Goal: Information Seeking & Learning: Learn about a topic

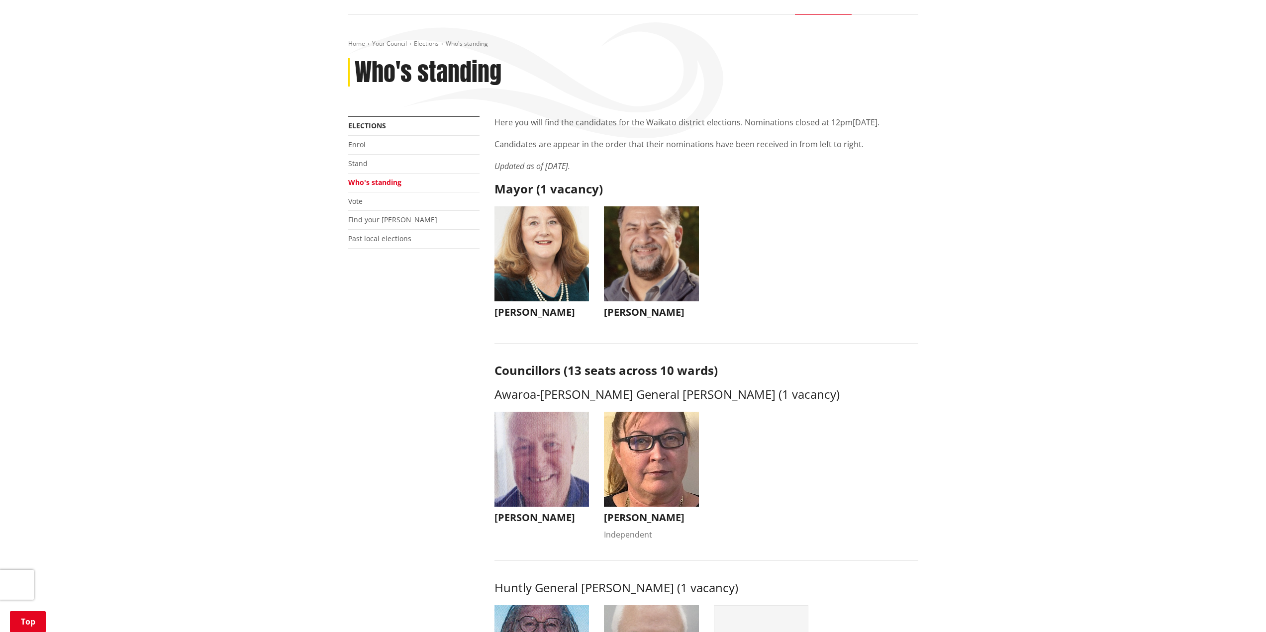
scroll to position [50, 0]
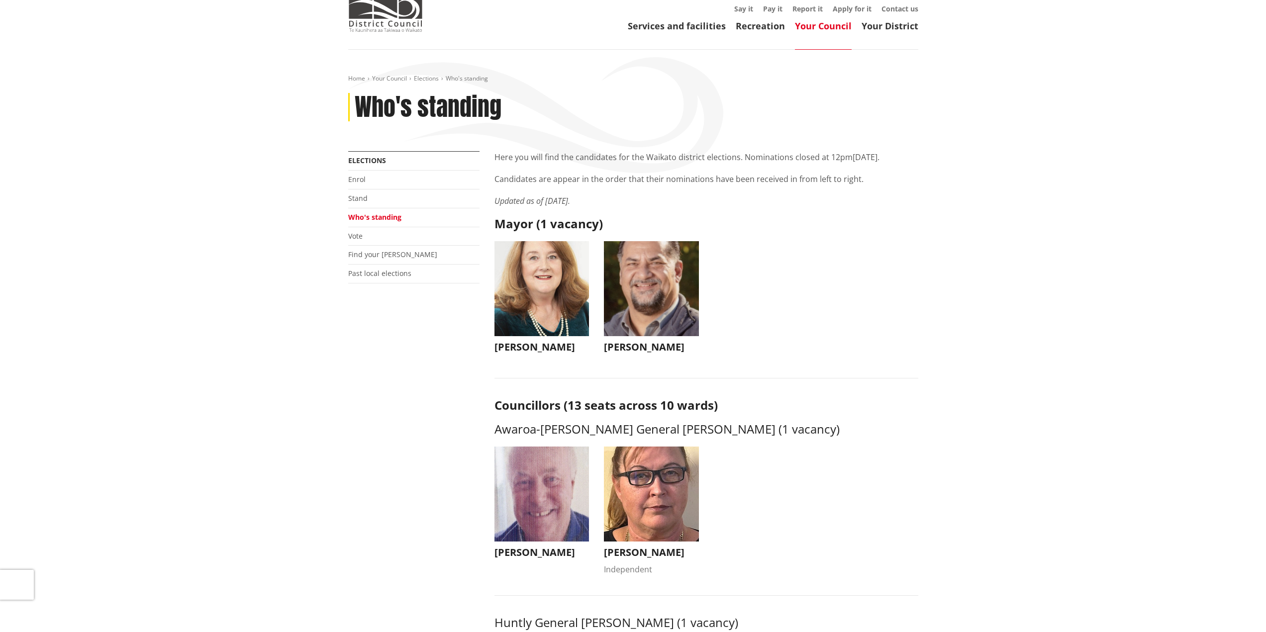
click at [524, 352] on h3 "[PERSON_NAME]" at bounding box center [542, 347] width 95 height 12
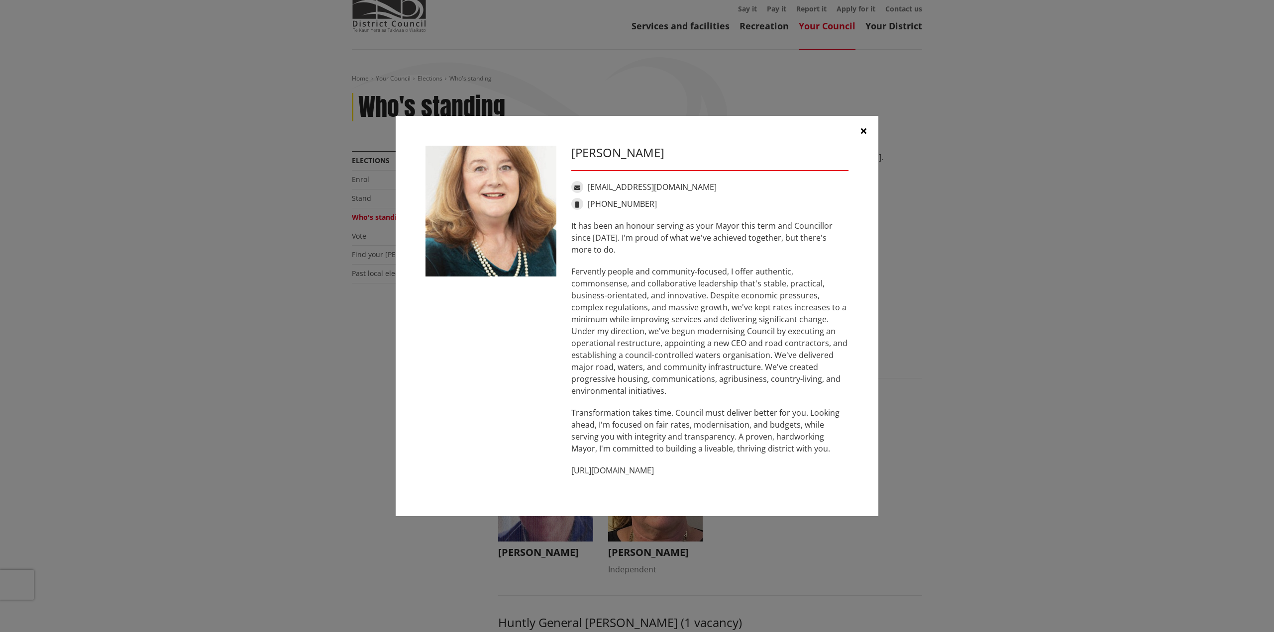
click at [861, 131] on icon "button" at bounding box center [863, 131] width 5 height 8
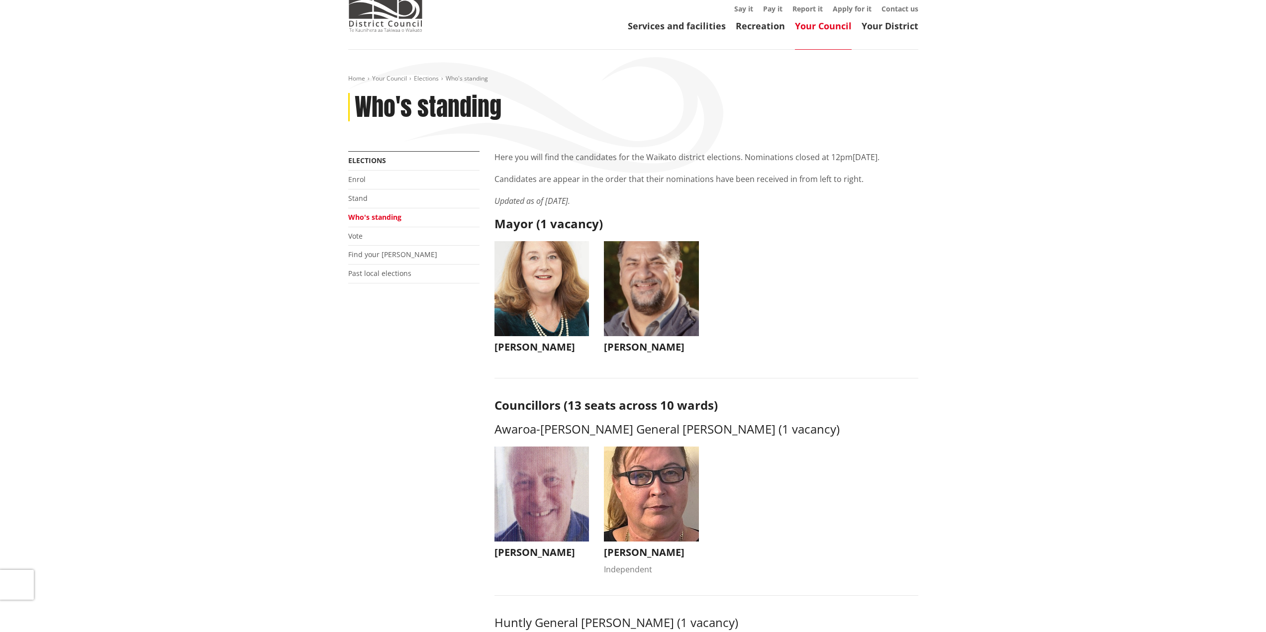
click at [657, 315] on img "button" at bounding box center [651, 288] width 95 height 95
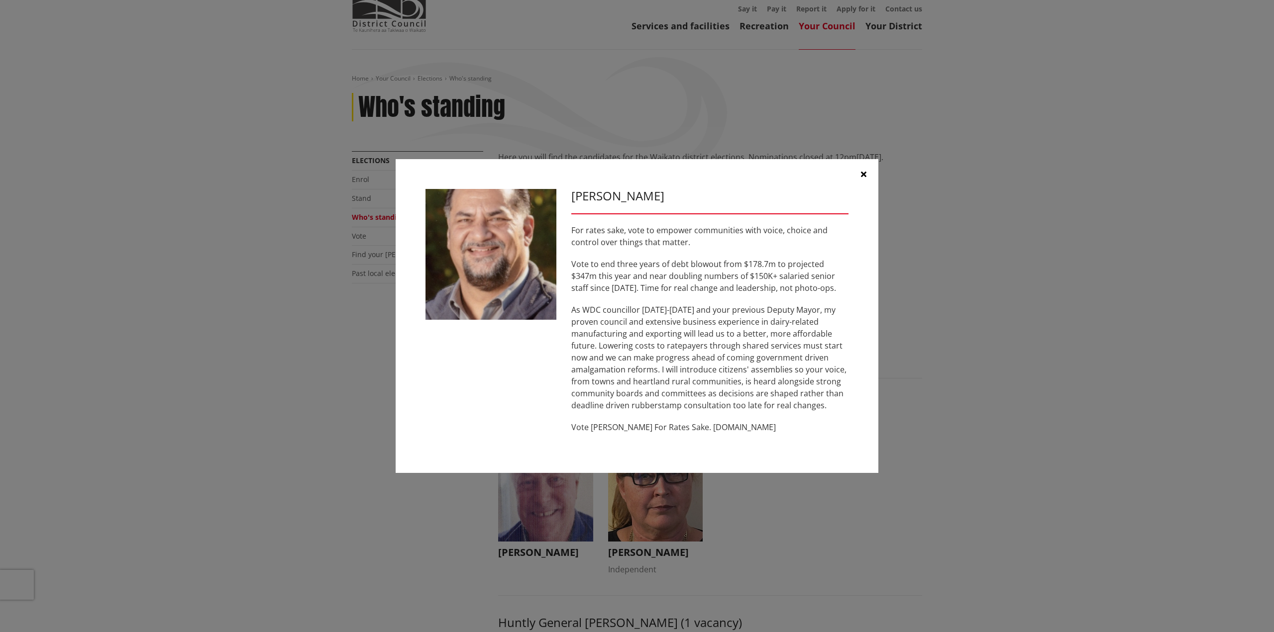
click at [859, 175] on button "button" at bounding box center [863, 174] width 30 height 30
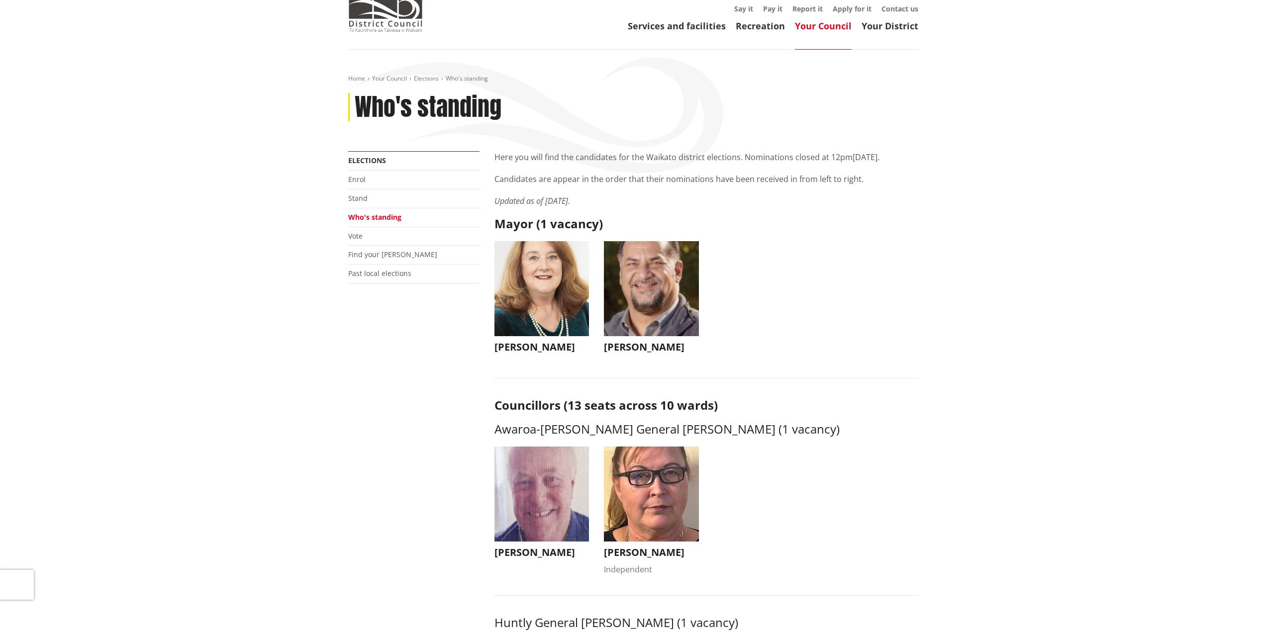
click at [527, 346] on h3 "[PERSON_NAME]" at bounding box center [542, 347] width 95 height 12
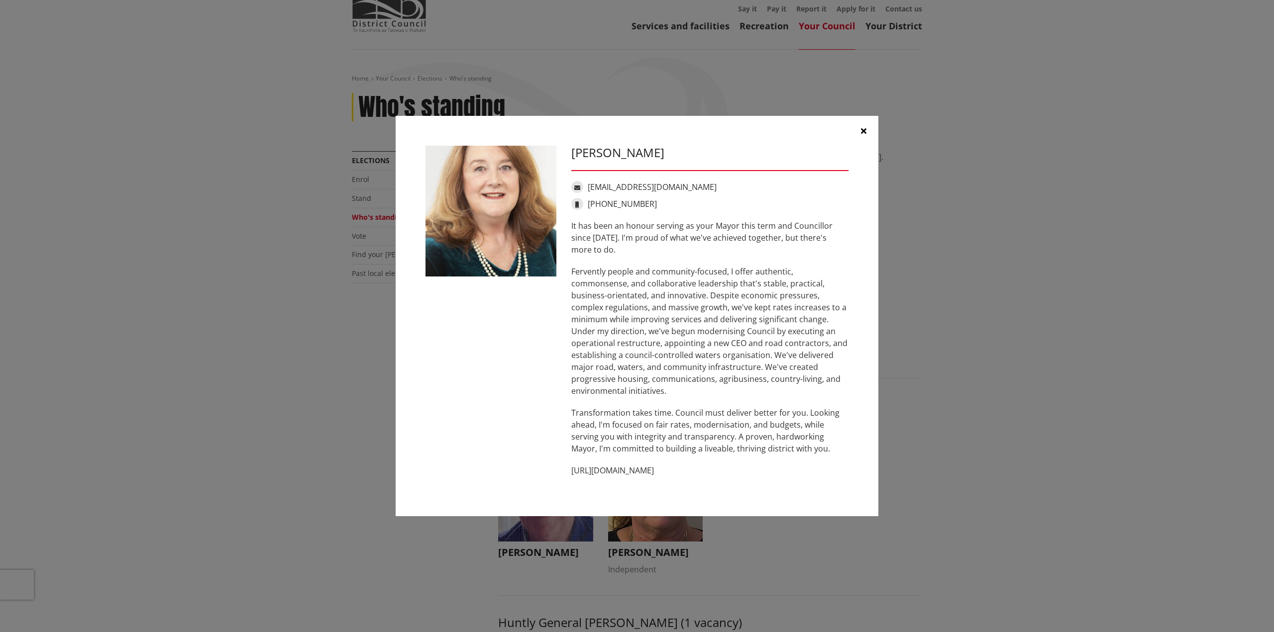
click at [865, 131] on icon "button" at bounding box center [863, 131] width 5 height 8
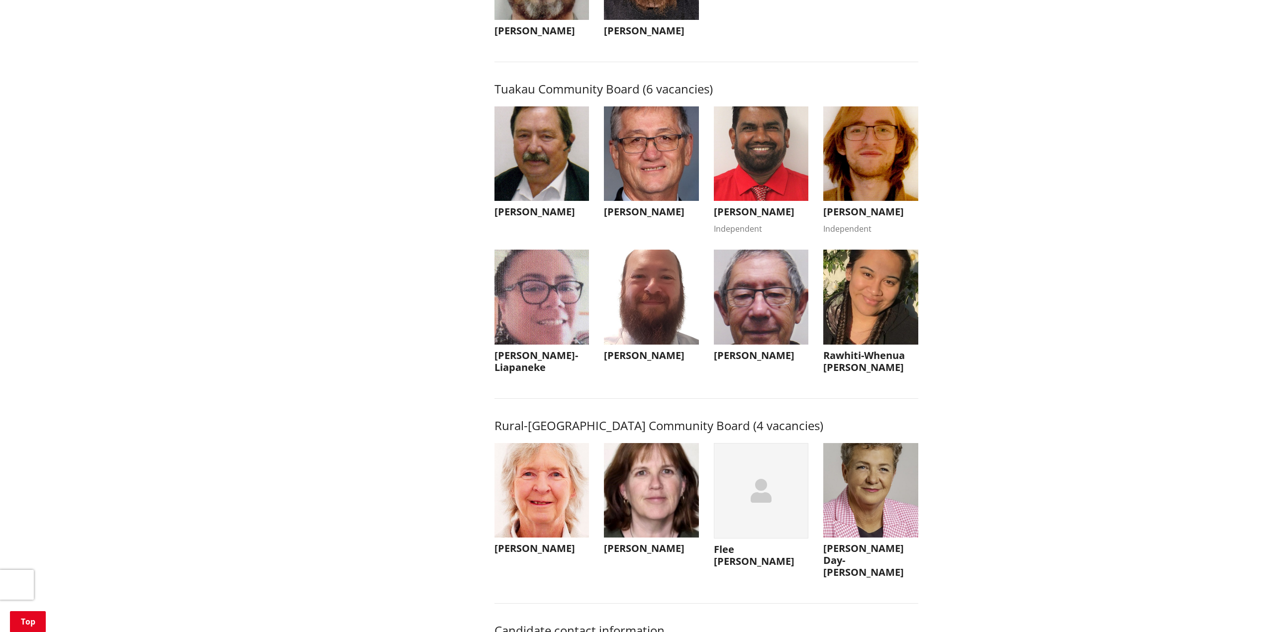
scroll to position [4478, 0]
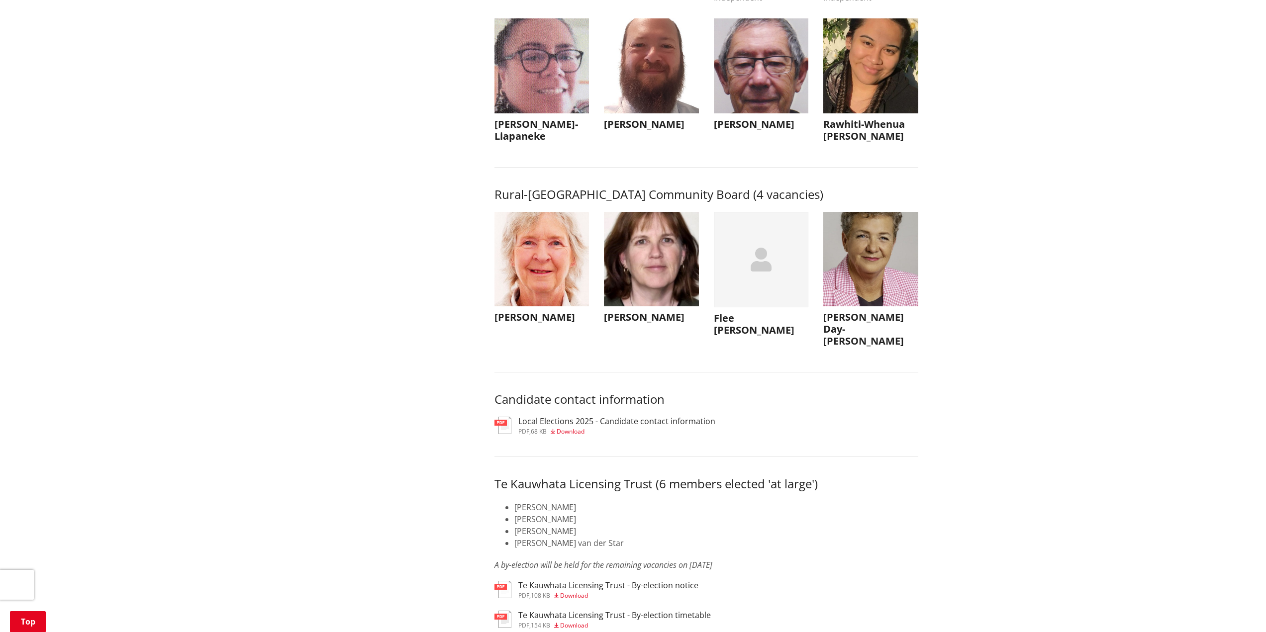
click at [580, 436] on span "Download" at bounding box center [571, 431] width 28 height 8
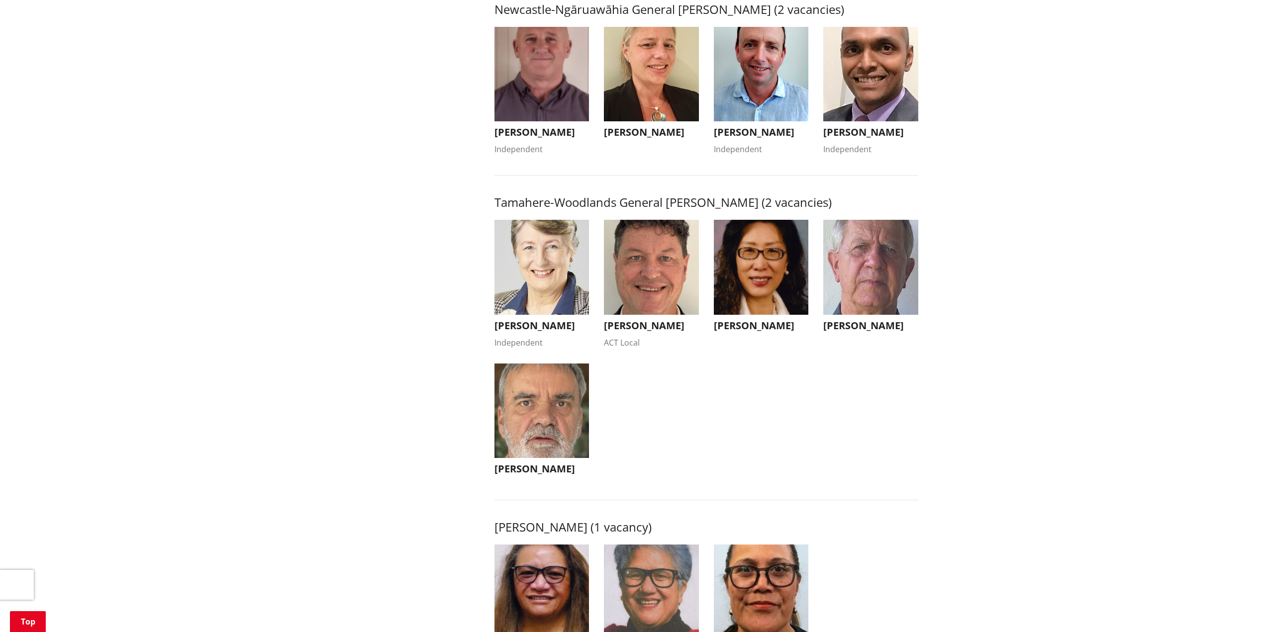
scroll to position [846, 0]
click at [548, 297] on img "button" at bounding box center [542, 266] width 95 height 95
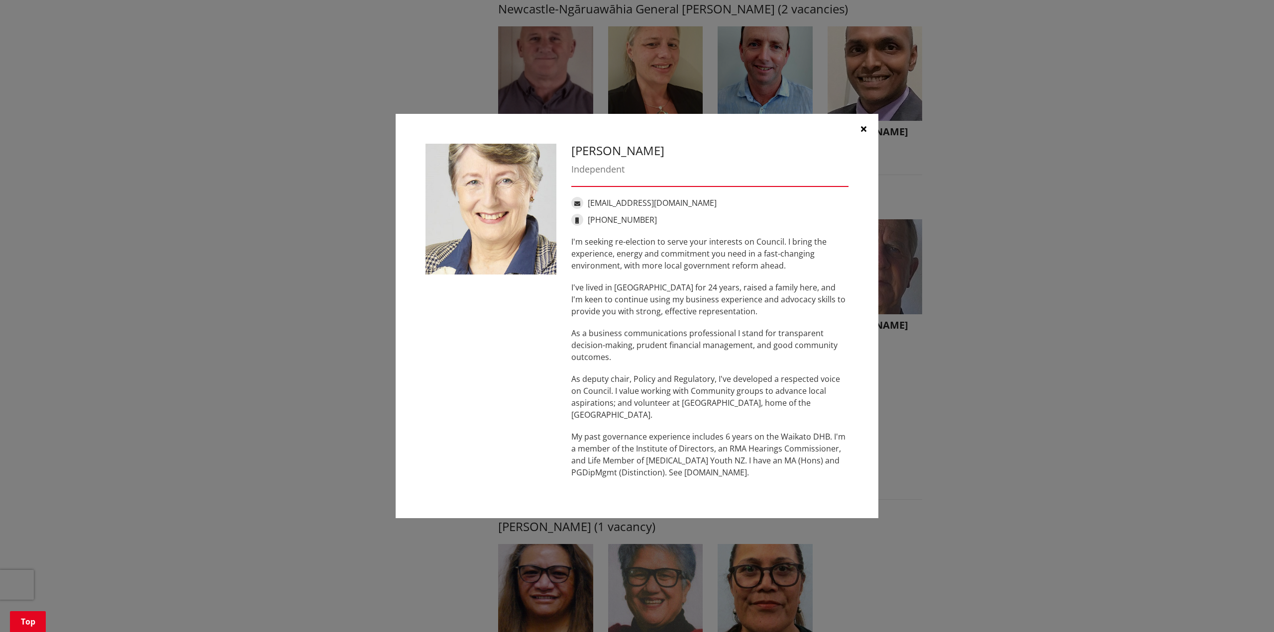
click at [856, 126] on button "button" at bounding box center [863, 129] width 30 height 30
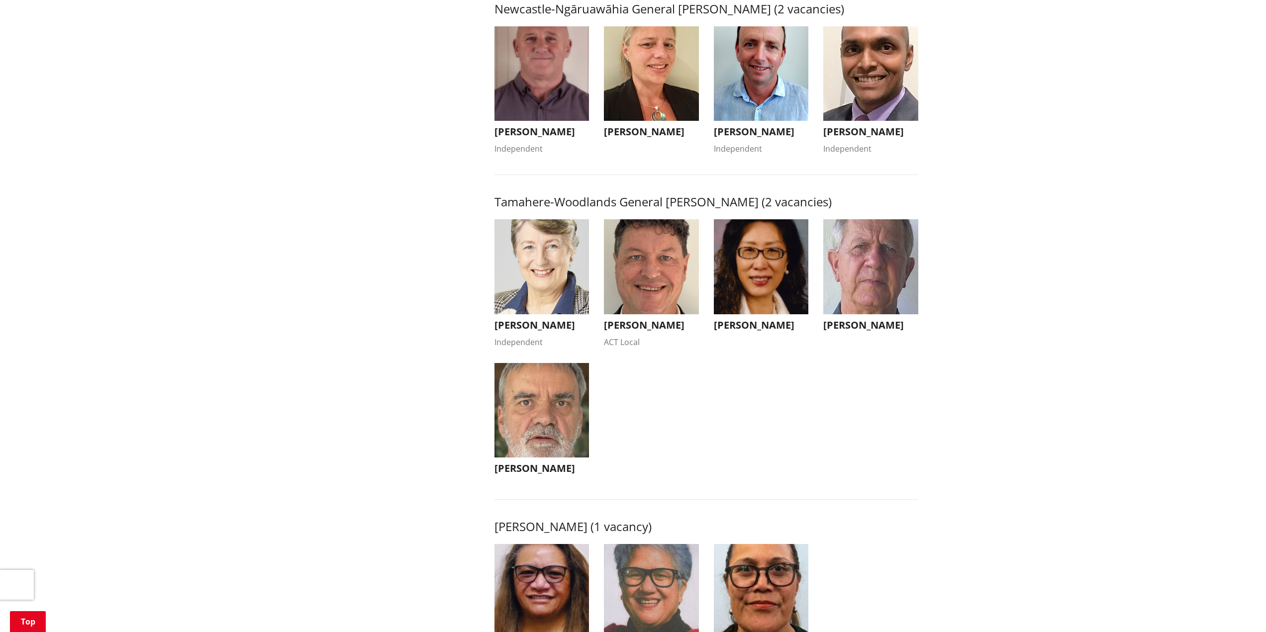
click at [683, 276] on img "button" at bounding box center [651, 266] width 95 height 95
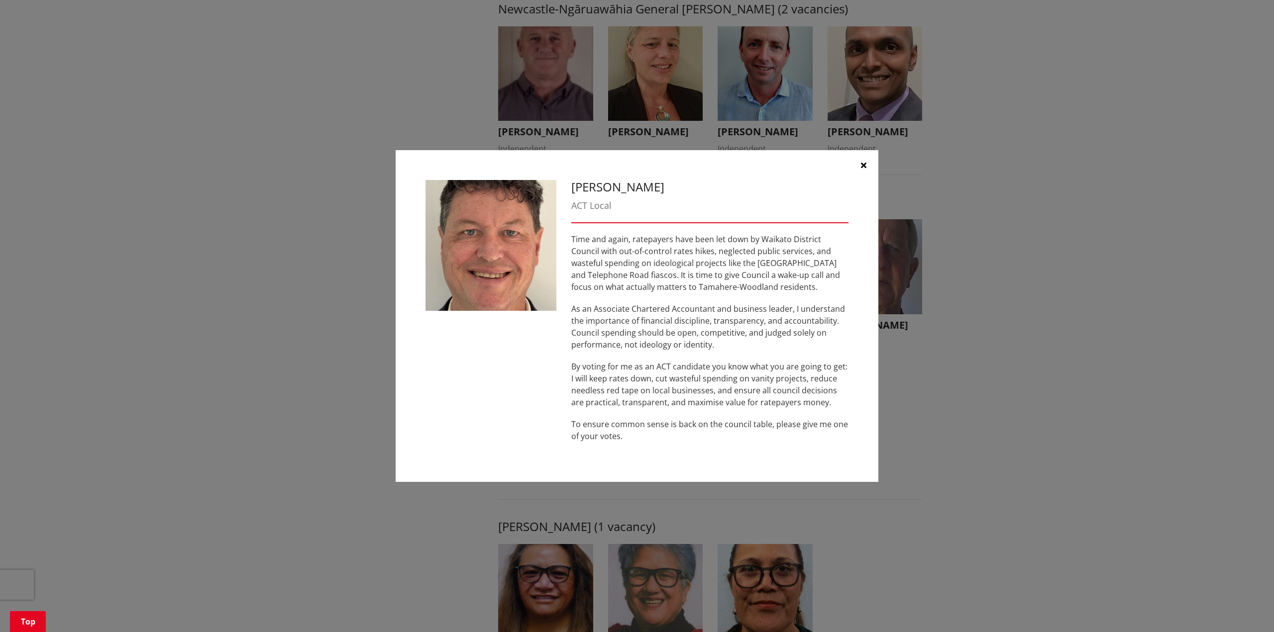
click at [872, 163] on button "button" at bounding box center [863, 165] width 30 height 30
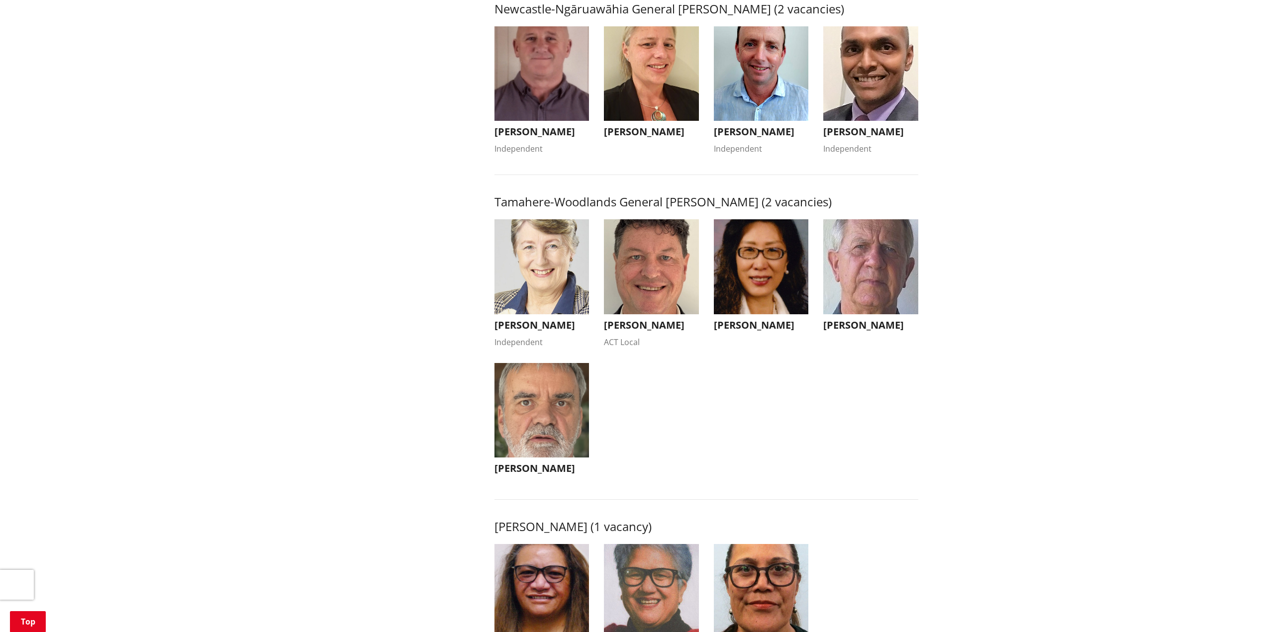
click at [766, 289] on img "button" at bounding box center [761, 266] width 95 height 95
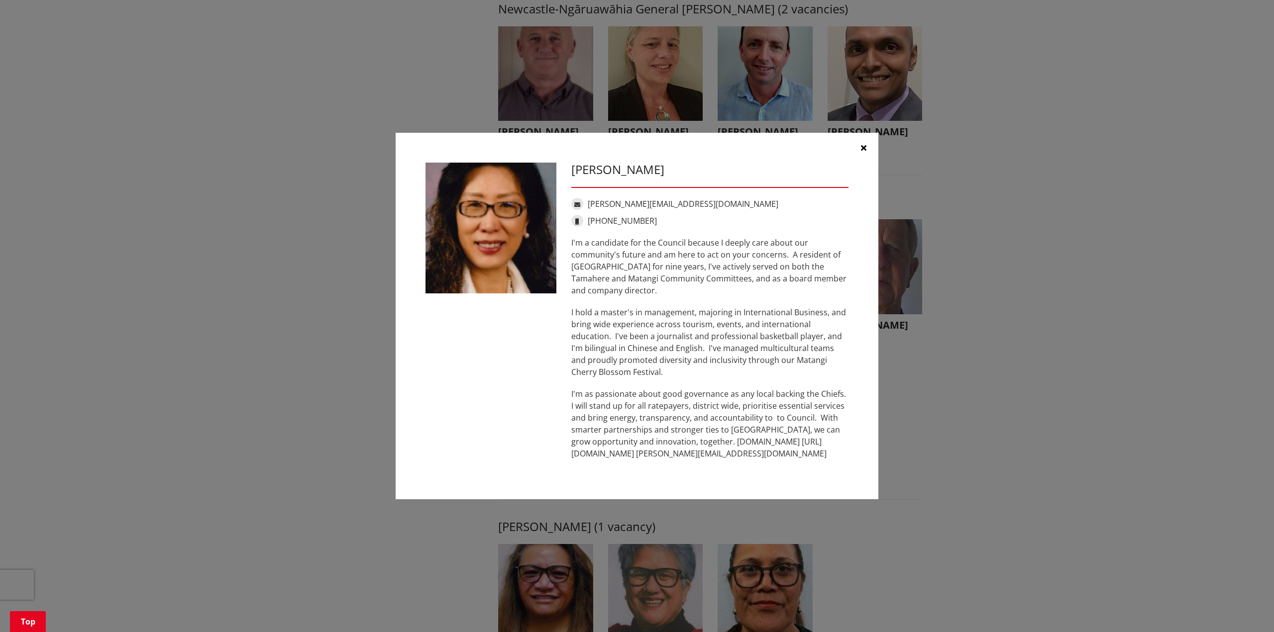
click at [863, 154] on button "button" at bounding box center [863, 148] width 30 height 30
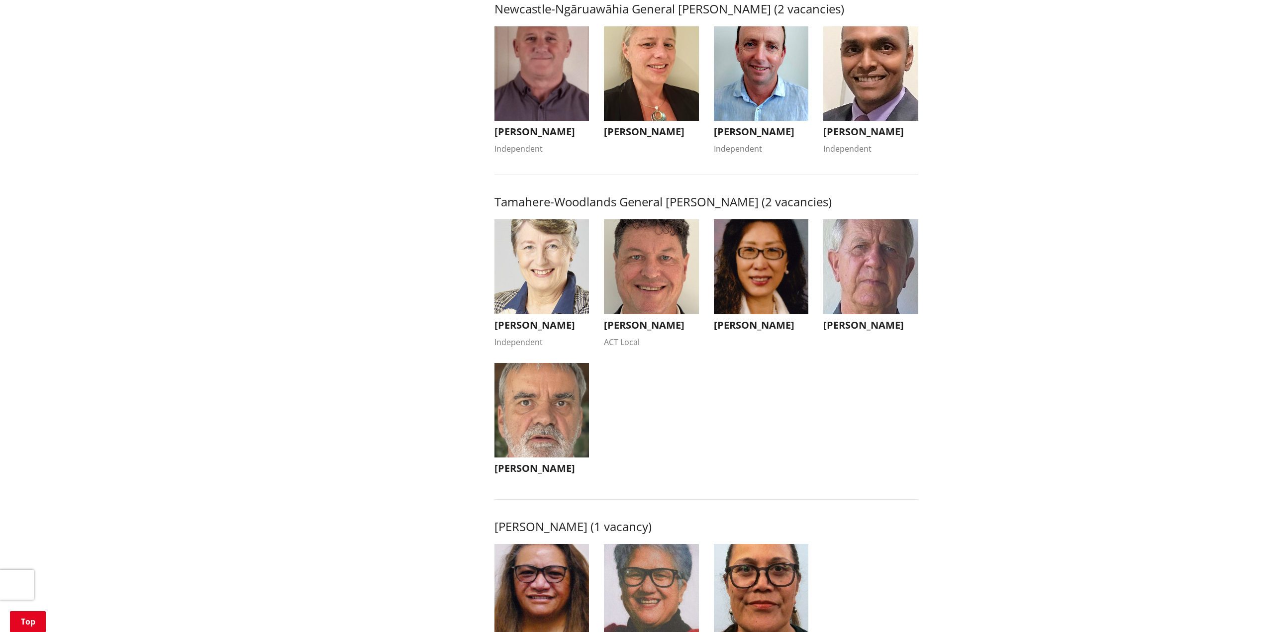
click at [865, 303] on img "button" at bounding box center [870, 266] width 95 height 95
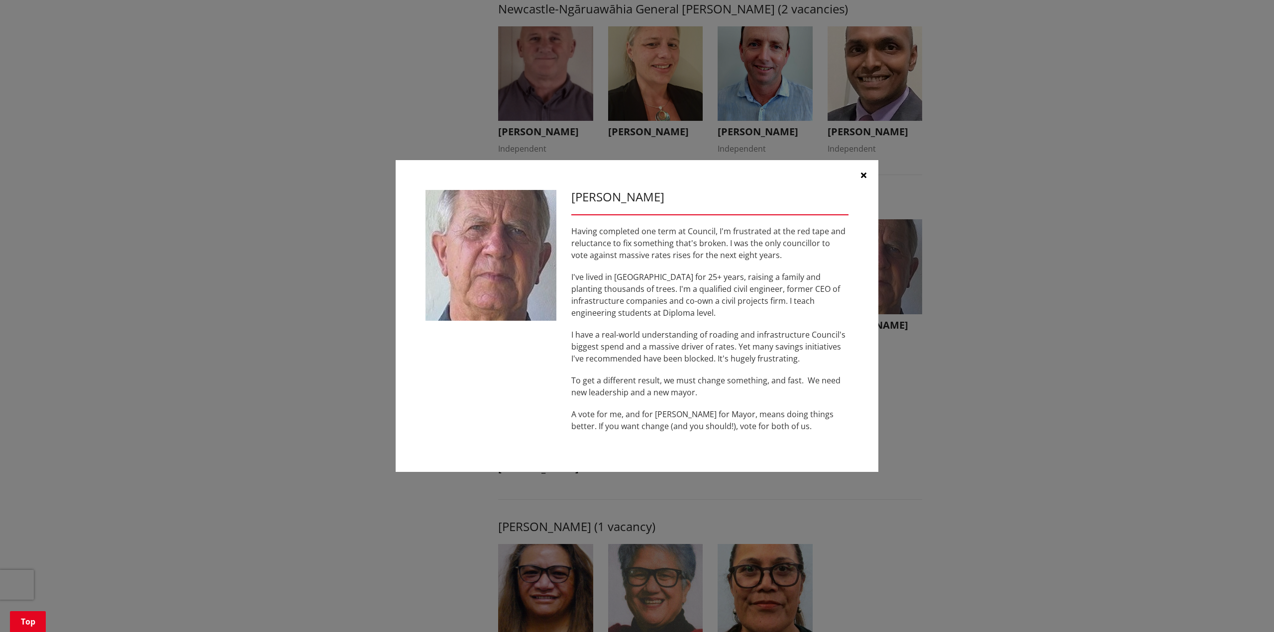
click at [864, 180] on button "button" at bounding box center [863, 175] width 30 height 30
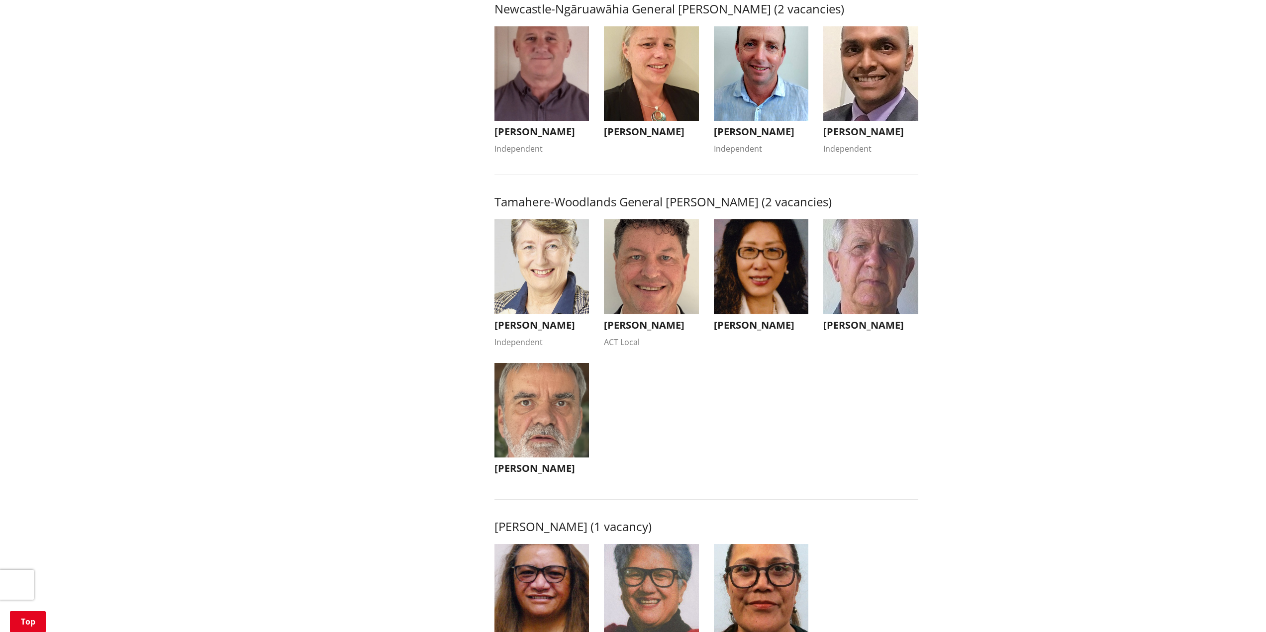
click at [560, 409] on img "button" at bounding box center [542, 410] width 95 height 95
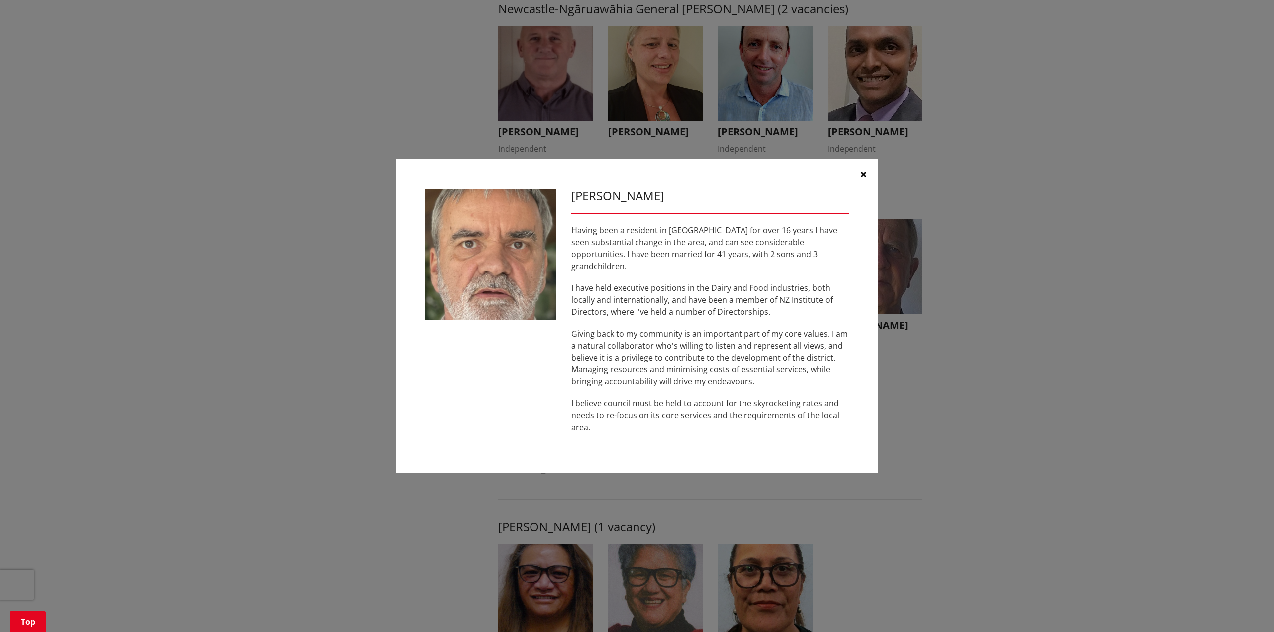
drag, startPoint x: 867, startPoint y: 181, endPoint x: 842, endPoint y: 248, distance: 71.6
click at [842, 248] on div "Mark Manson Having been a resident in Tamahere for over 16 years I have seen su…" at bounding box center [637, 316] width 483 height 314
click at [862, 178] on icon "button" at bounding box center [863, 174] width 5 height 8
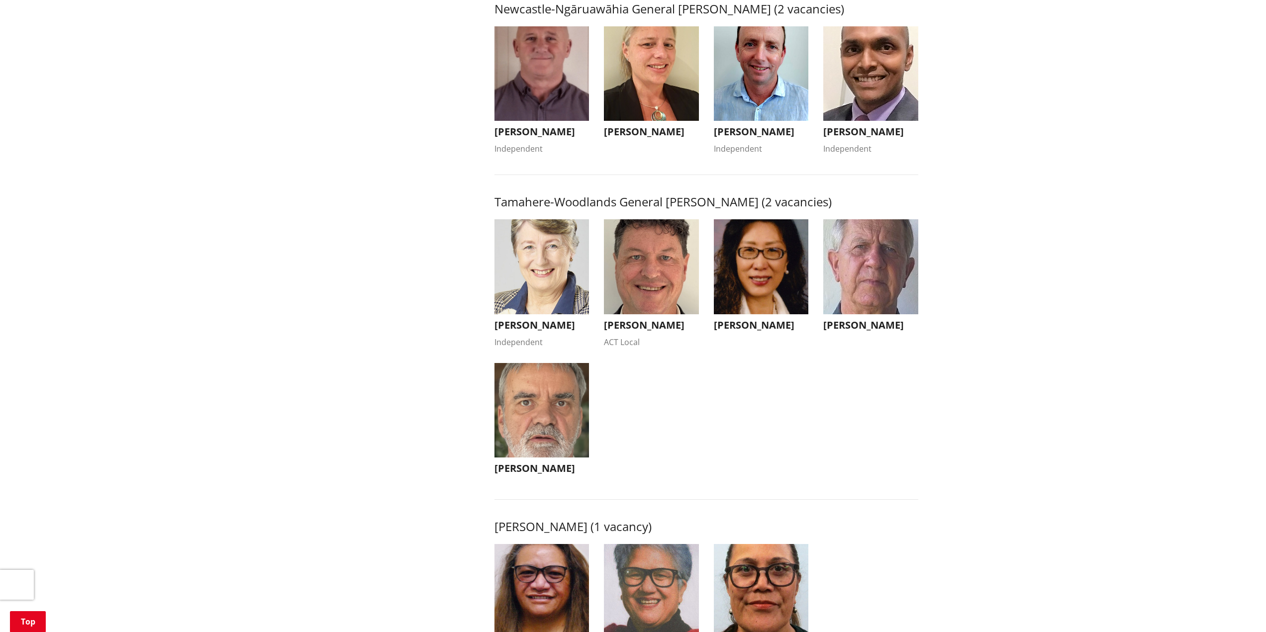
click at [763, 286] on img "button" at bounding box center [761, 266] width 95 height 95
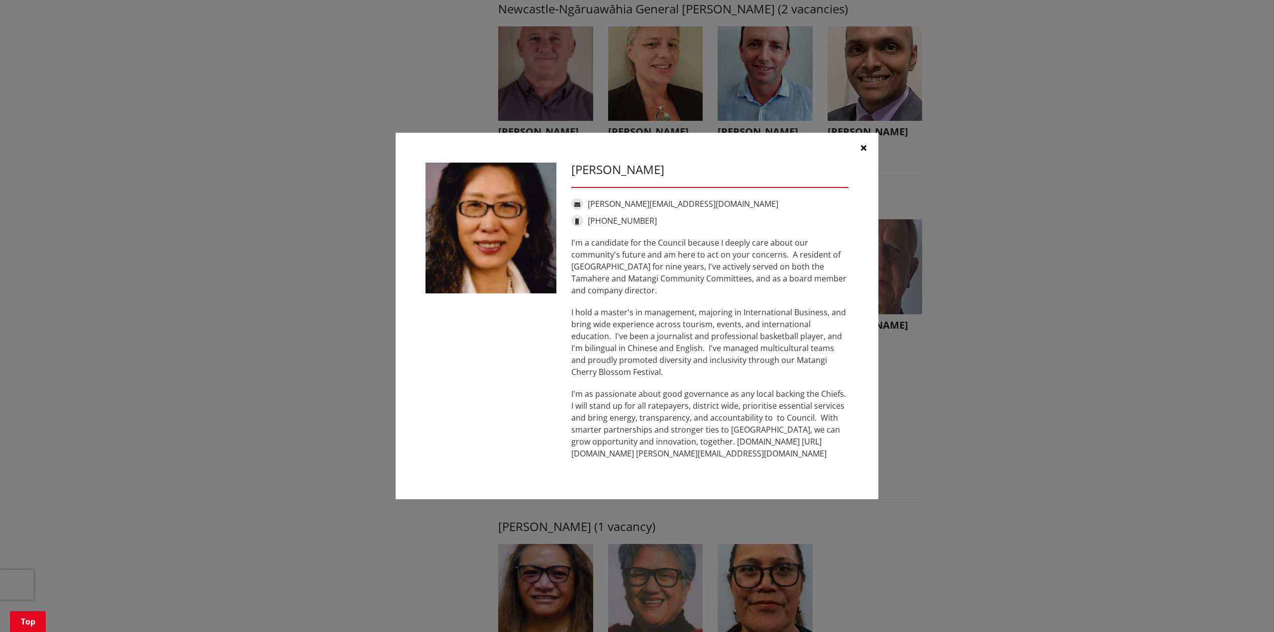
click at [863, 147] on icon "button" at bounding box center [863, 148] width 5 height 8
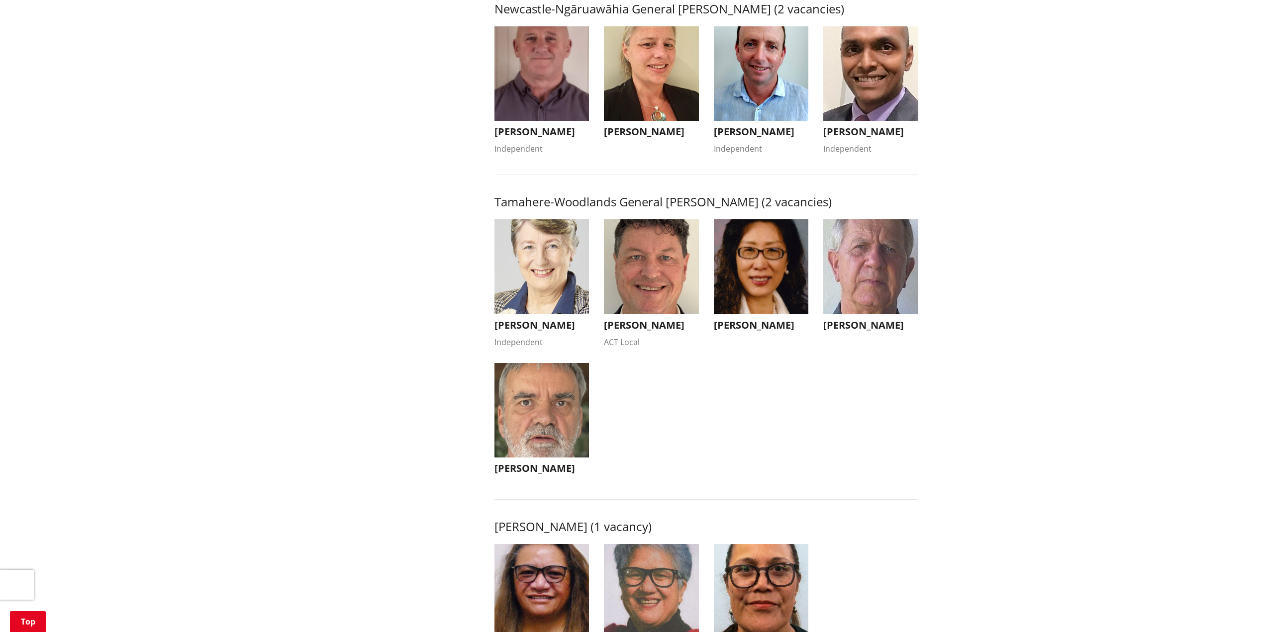
click at [657, 288] on img "button" at bounding box center [651, 266] width 95 height 95
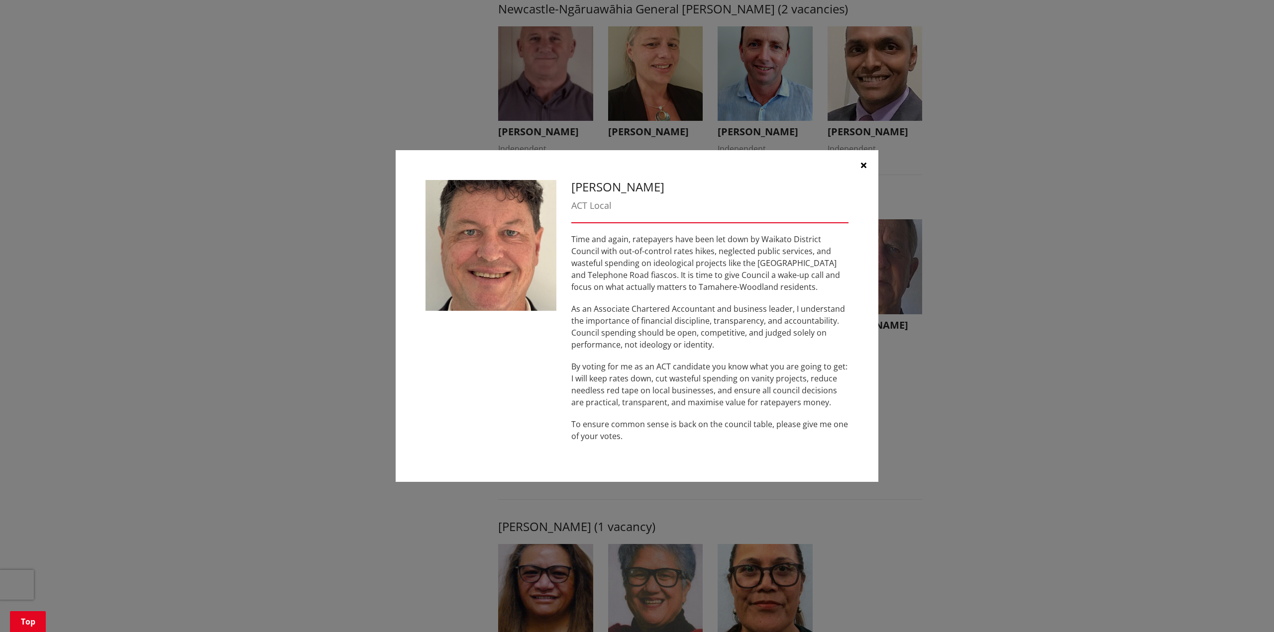
click at [858, 164] on button "button" at bounding box center [863, 165] width 30 height 30
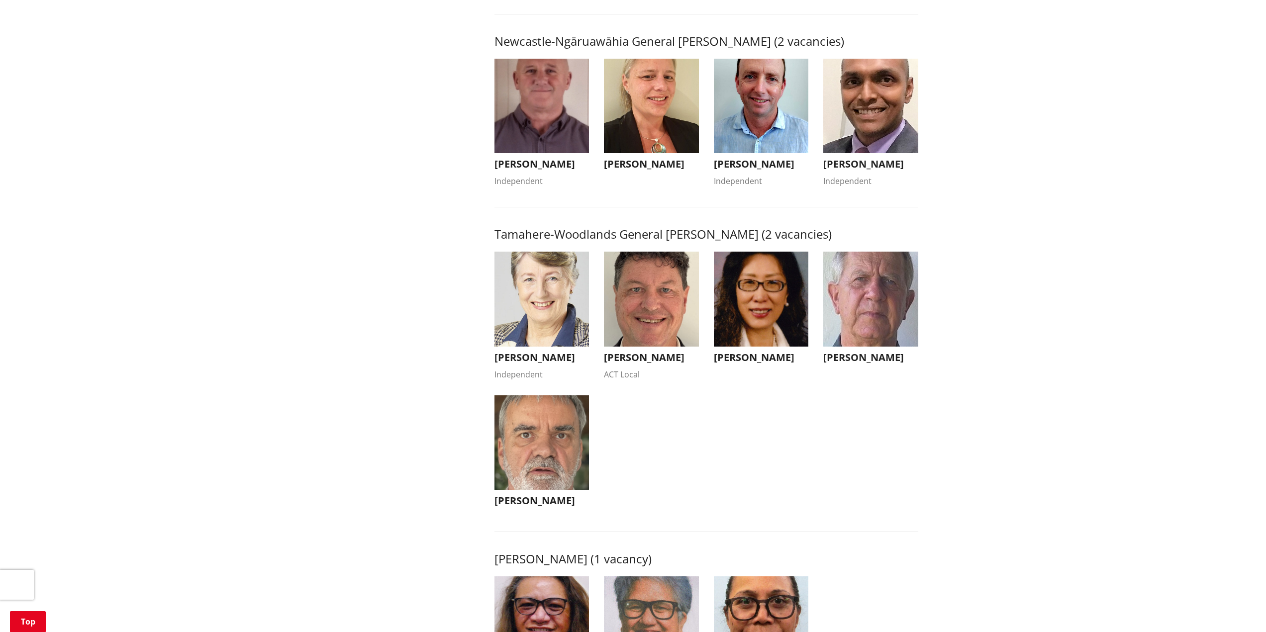
scroll to position [796, 0]
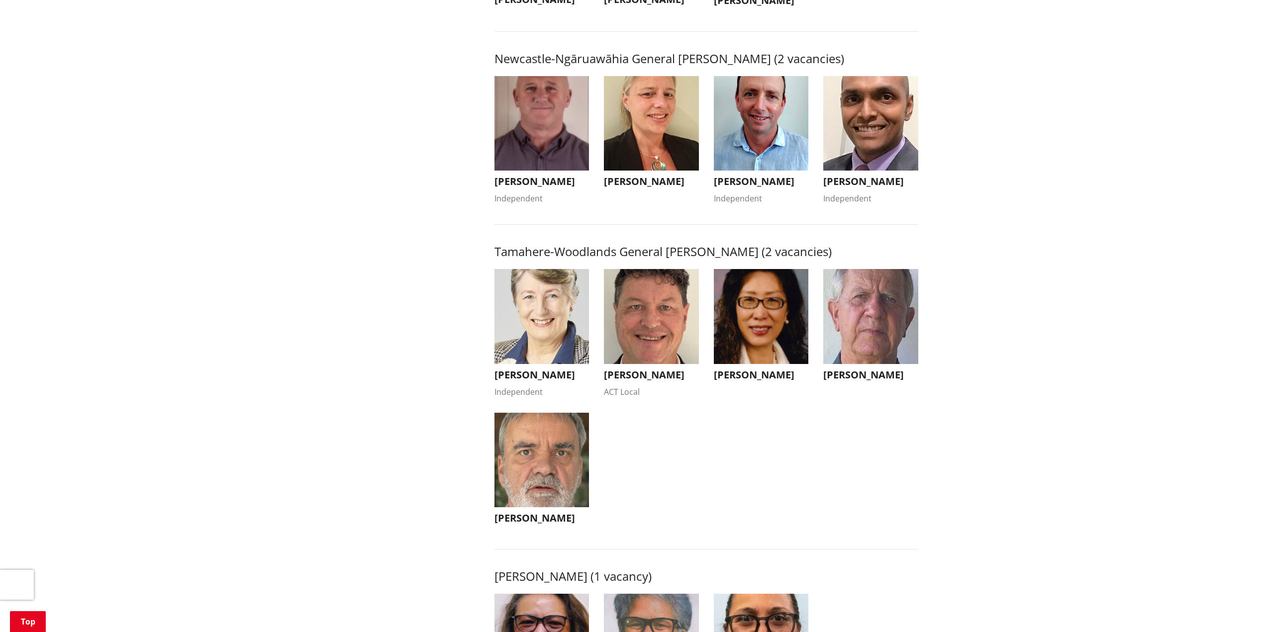
click at [550, 333] on img "button" at bounding box center [542, 316] width 95 height 95
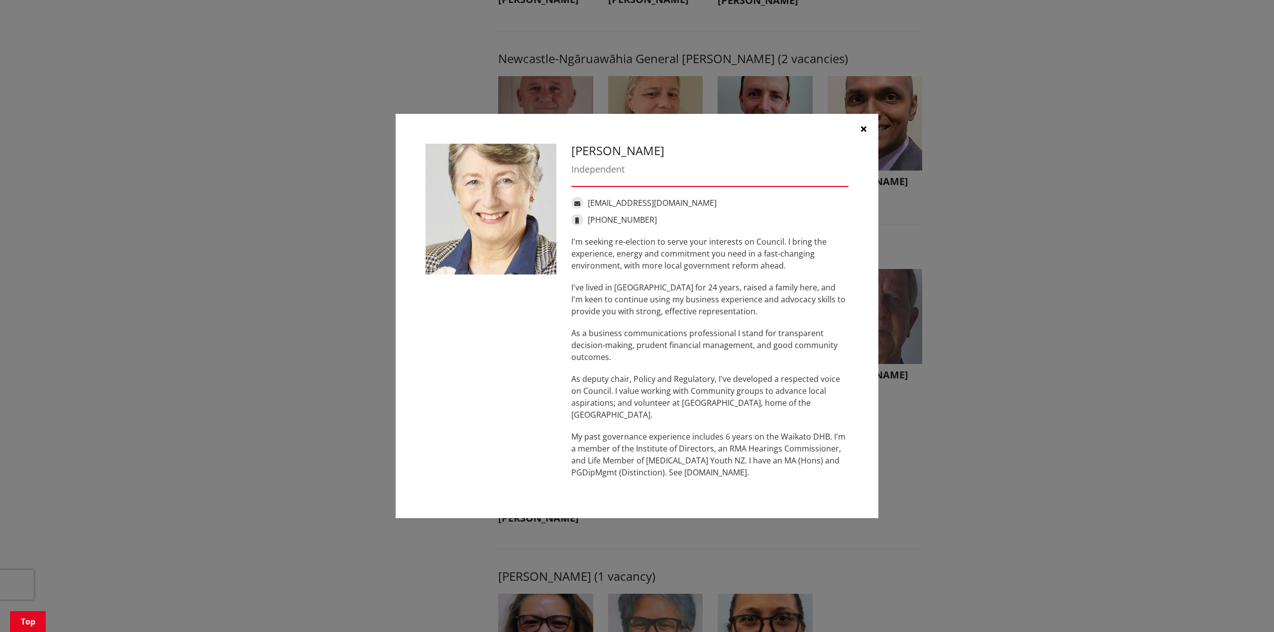
click at [861, 132] on icon "button" at bounding box center [863, 129] width 5 height 8
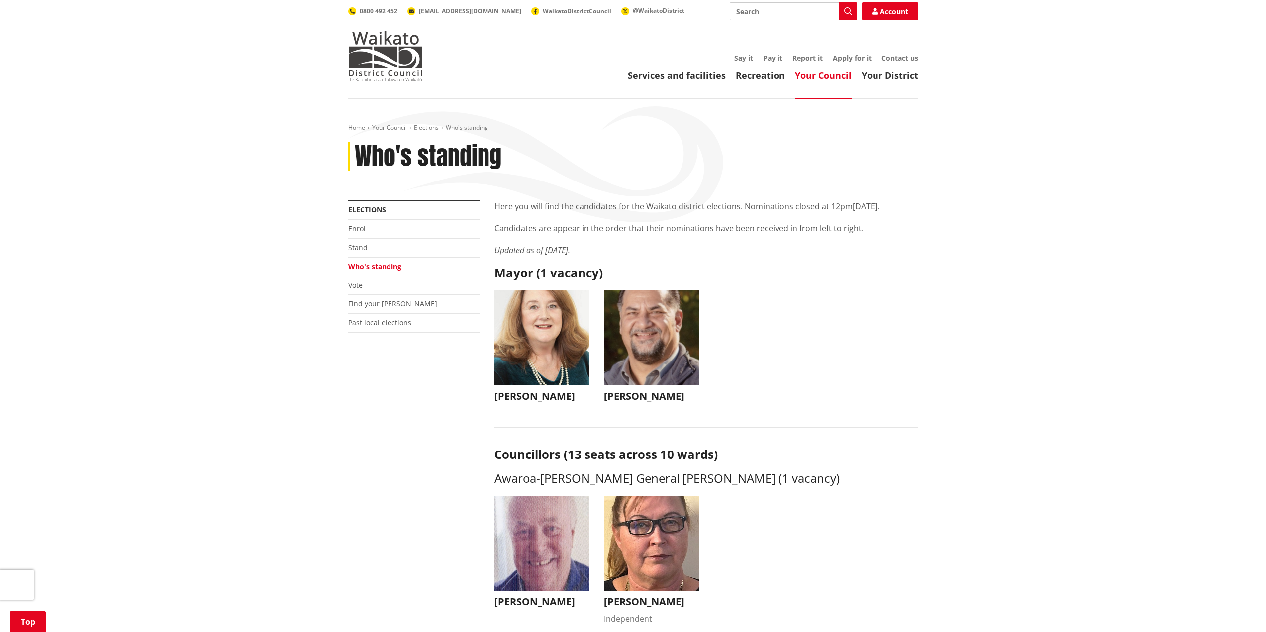
scroll to position [0, 0]
click at [644, 353] on img "button" at bounding box center [651, 338] width 95 height 95
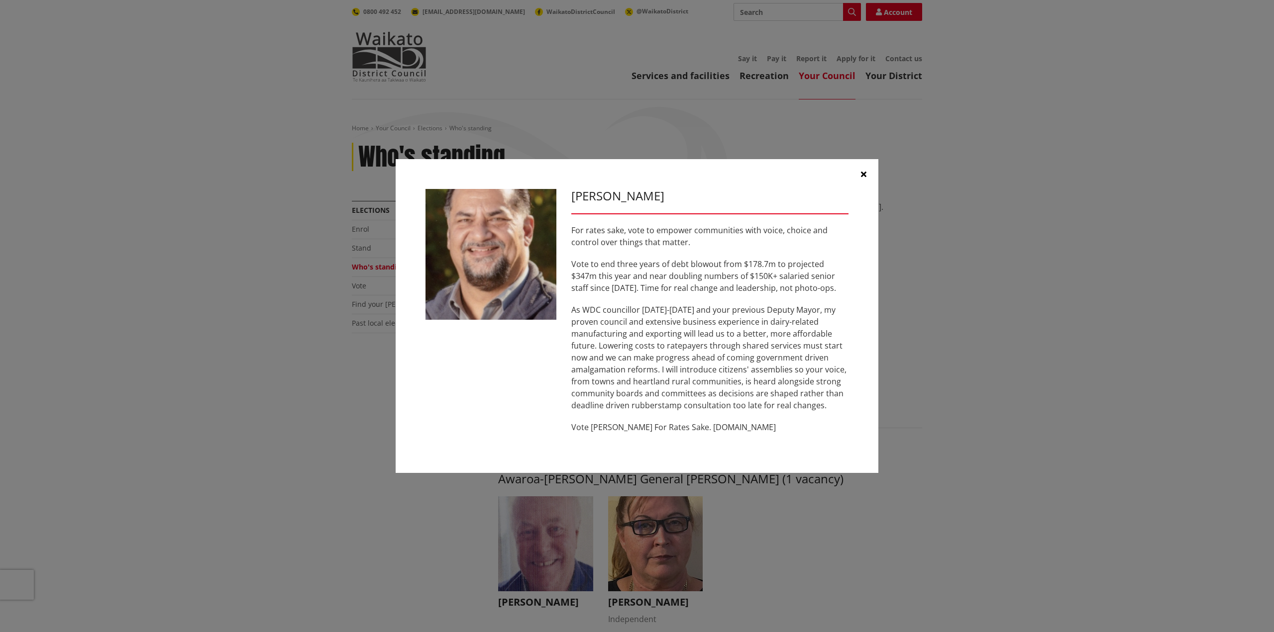
click at [865, 176] on icon "button" at bounding box center [863, 174] width 5 height 8
